Goal: Task Accomplishment & Management: Manage account settings

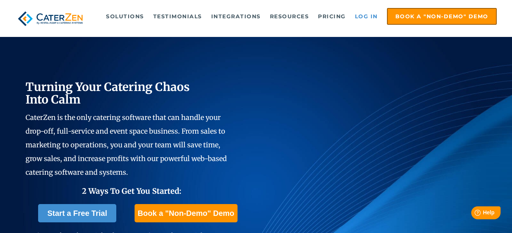
click at [363, 14] on link "Log in" at bounding box center [366, 16] width 30 height 15
click at [369, 18] on link "Log in" at bounding box center [366, 16] width 30 height 15
click at [375, 18] on link "Log in" at bounding box center [366, 16] width 30 height 15
